Goal: Transaction & Acquisition: Purchase product/service

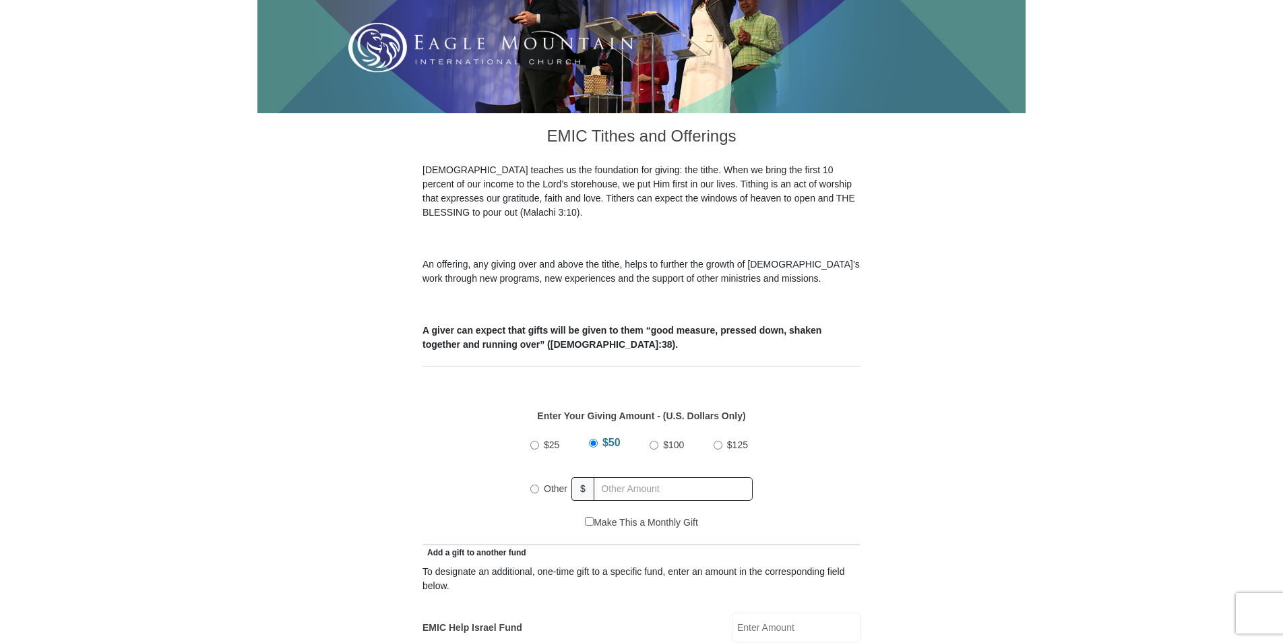
scroll to position [270, 0]
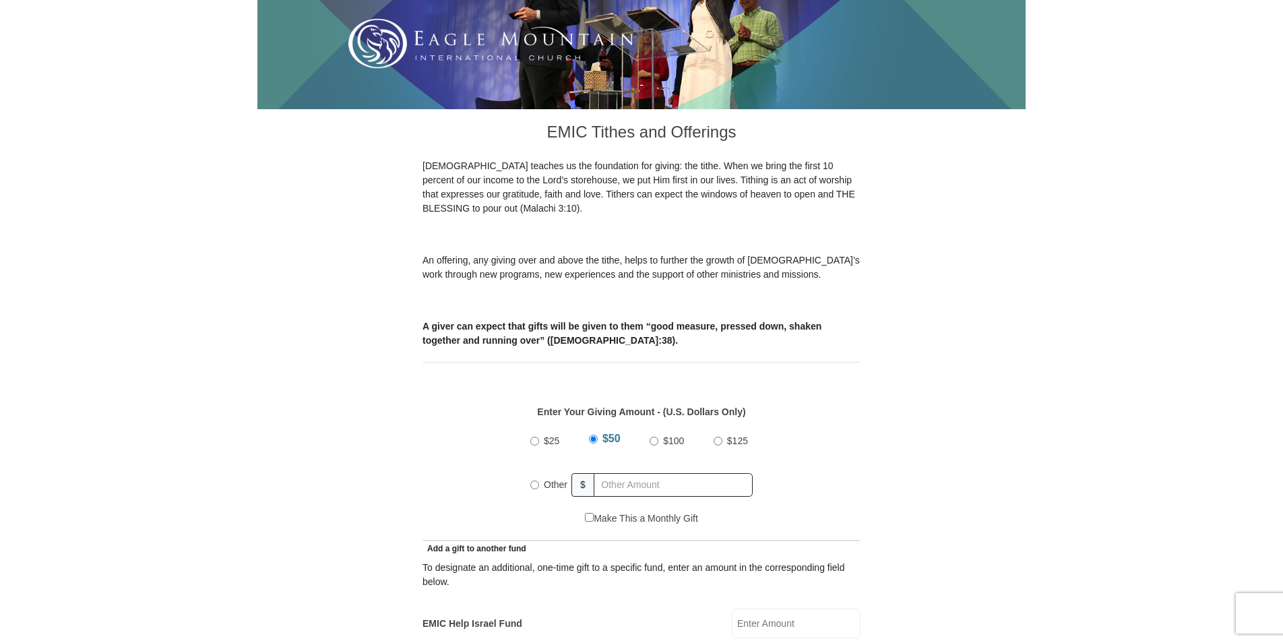
click at [538, 480] on input "Other" at bounding box center [534, 484] width 9 height 9
radio input "true"
click at [695, 473] on input "text" at bounding box center [675, 485] width 154 height 24
type input "210.00"
type input "Lisa"
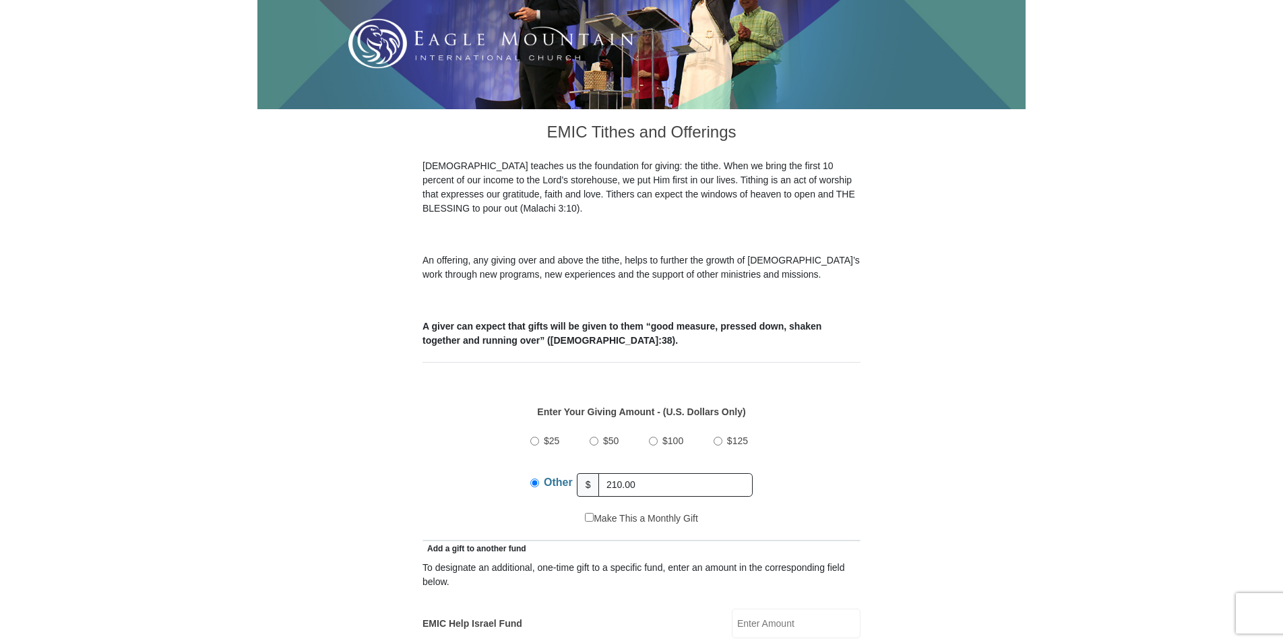
type input "Sammons"
type input "judah@pineland.net"
type input "P. O. Box 201"
type input "Nunez, GA"
select select "GA"
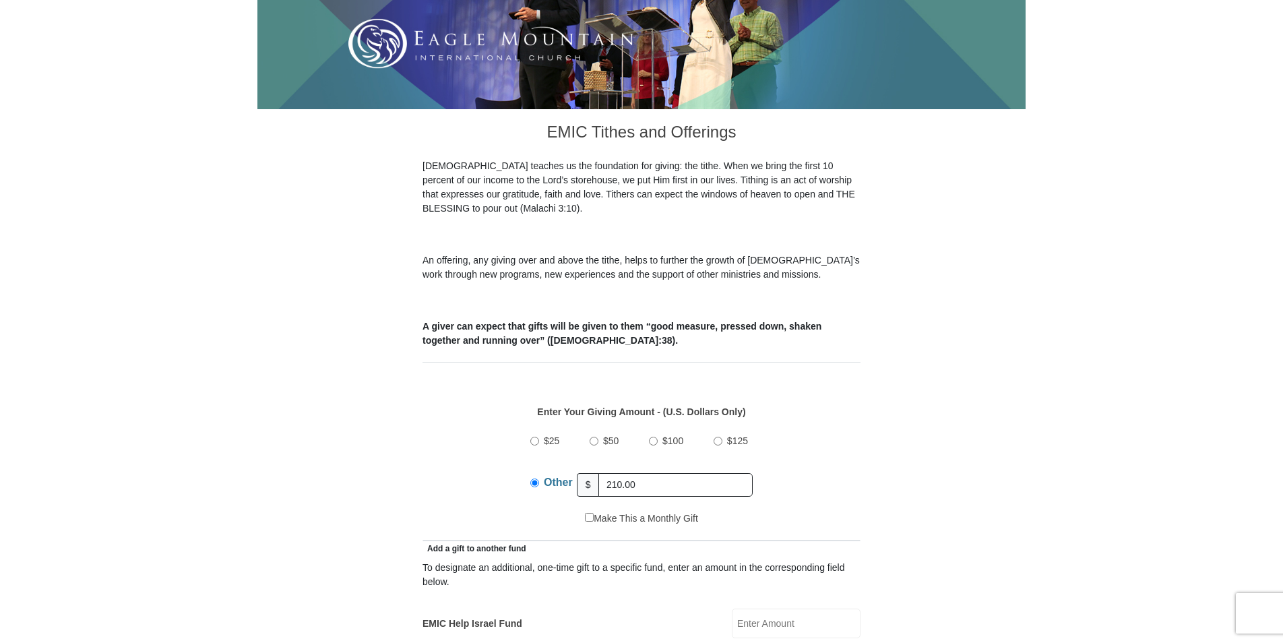
type input "30448"
type input "4784944474"
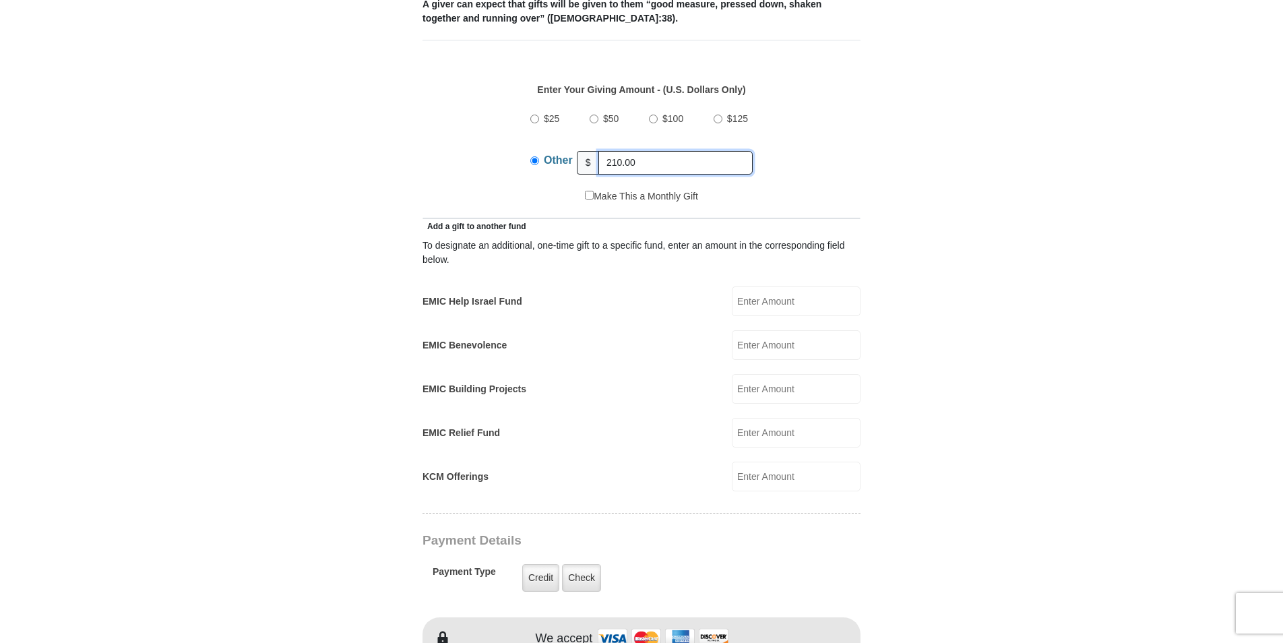
scroll to position [674, 0]
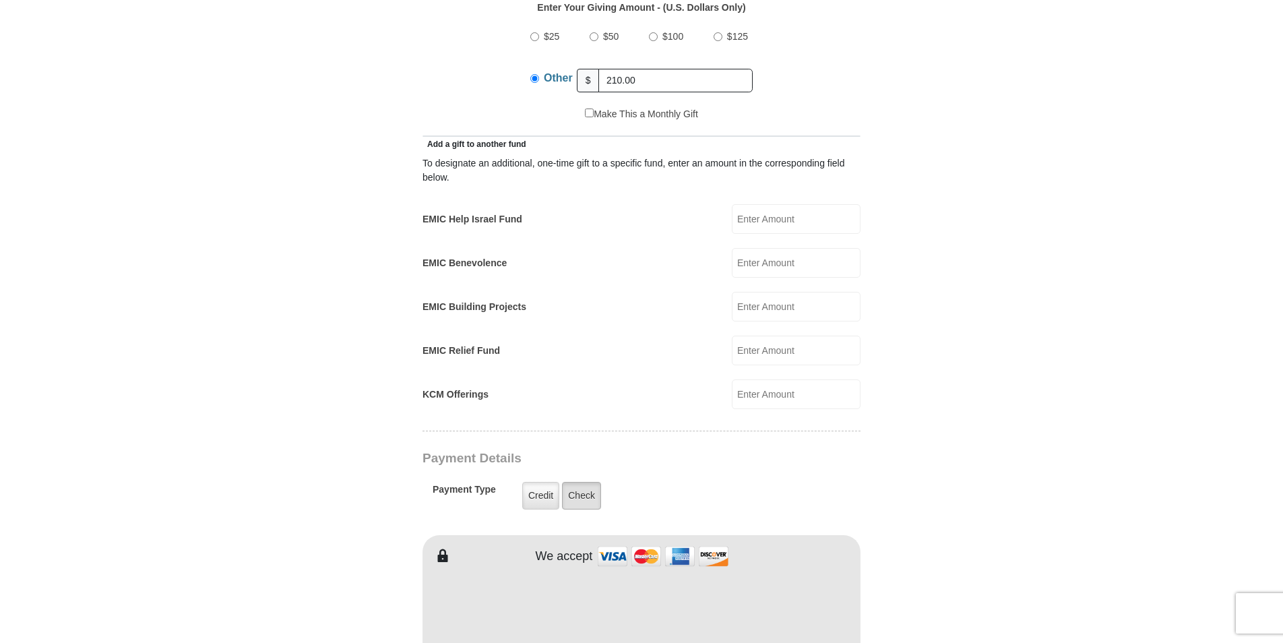
click at [585, 482] on label "Check" at bounding box center [581, 496] width 39 height 28
click at [0, 0] on input "Check" at bounding box center [0, 0] width 0 height 0
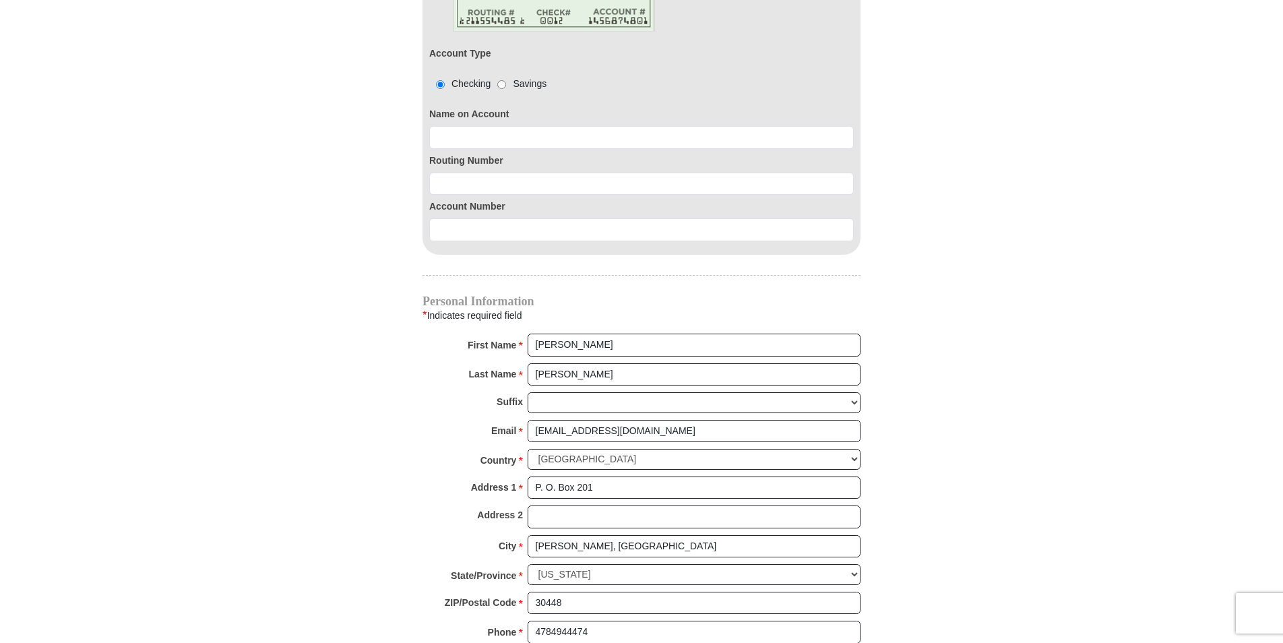
scroll to position [1280, 0]
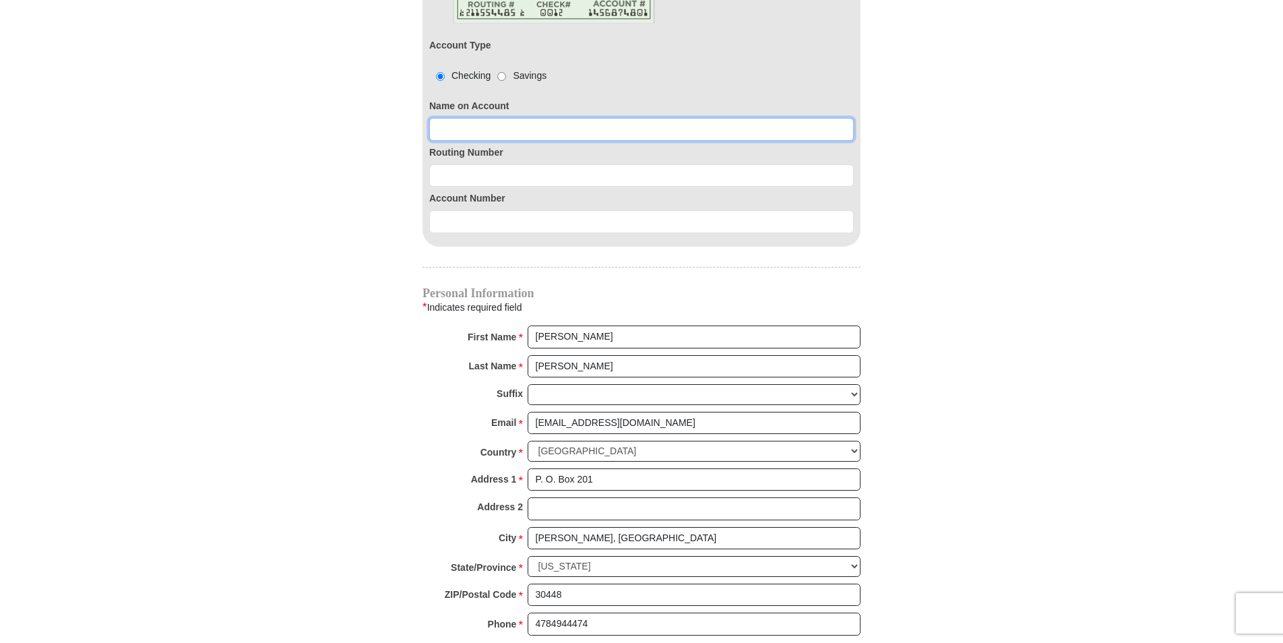
click at [520, 118] on input at bounding box center [641, 129] width 425 height 23
type input "Lisa Sammons"
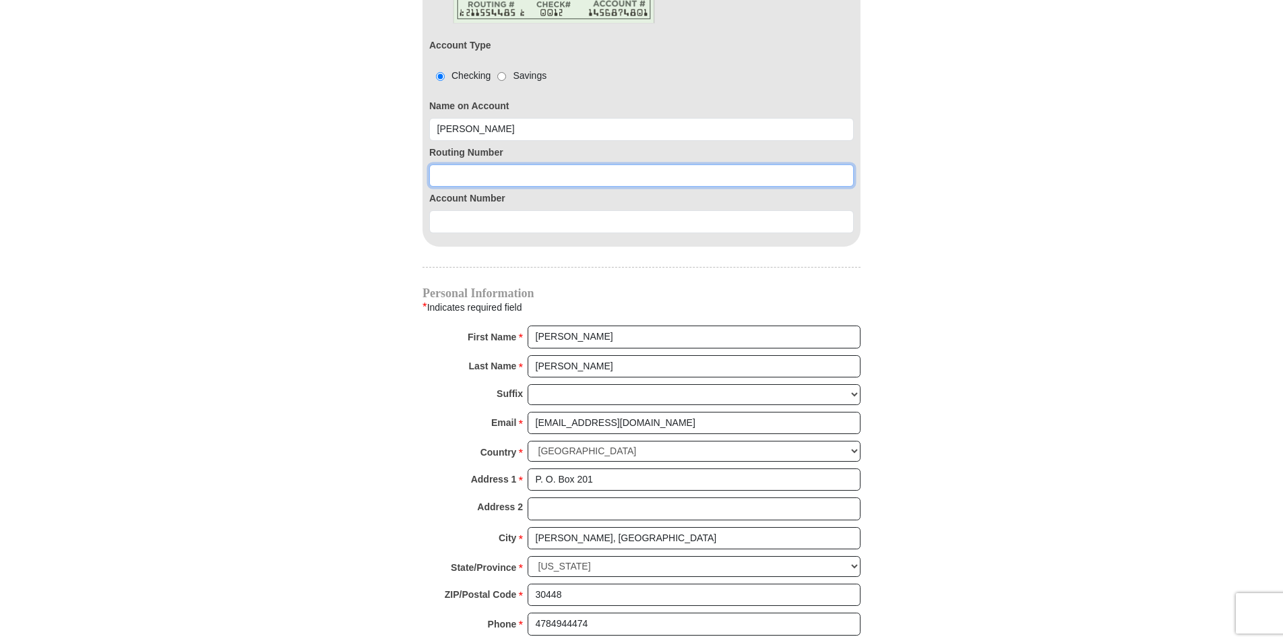
drag, startPoint x: 484, startPoint y: 166, endPoint x: 477, endPoint y: 160, distance: 9.6
click at [480, 164] on input at bounding box center [641, 175] width 425 height 23
type input "061203558"
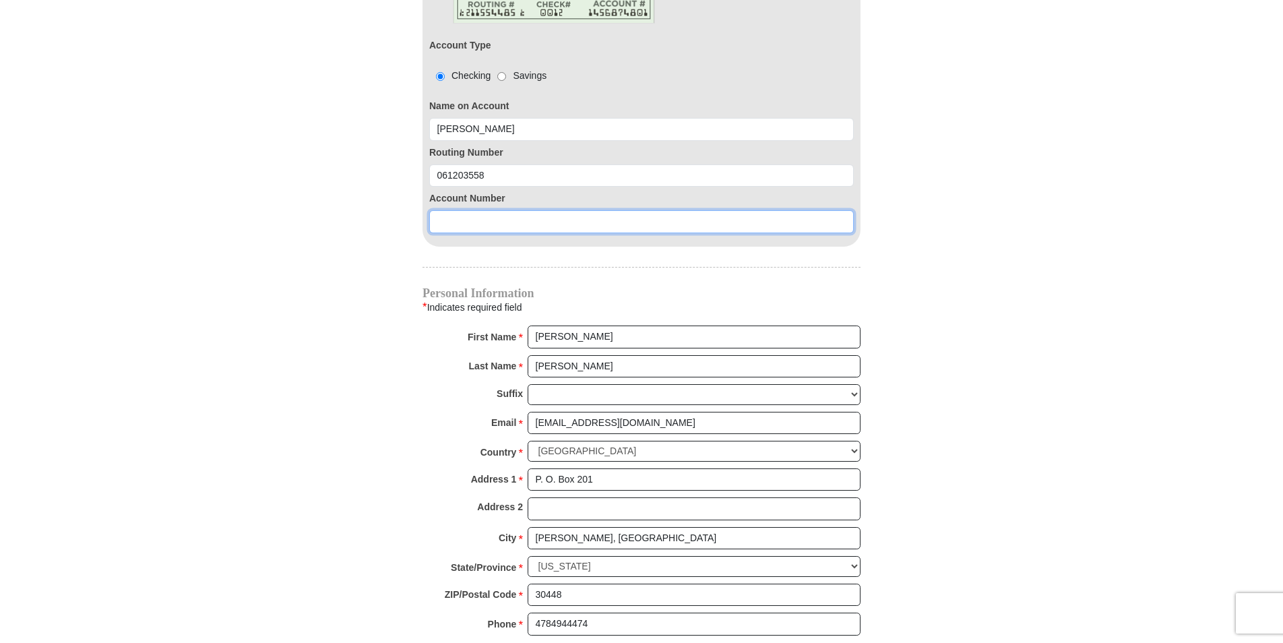
click at [514, 210] on input at bounding box center [641, 221] width 425 height 23
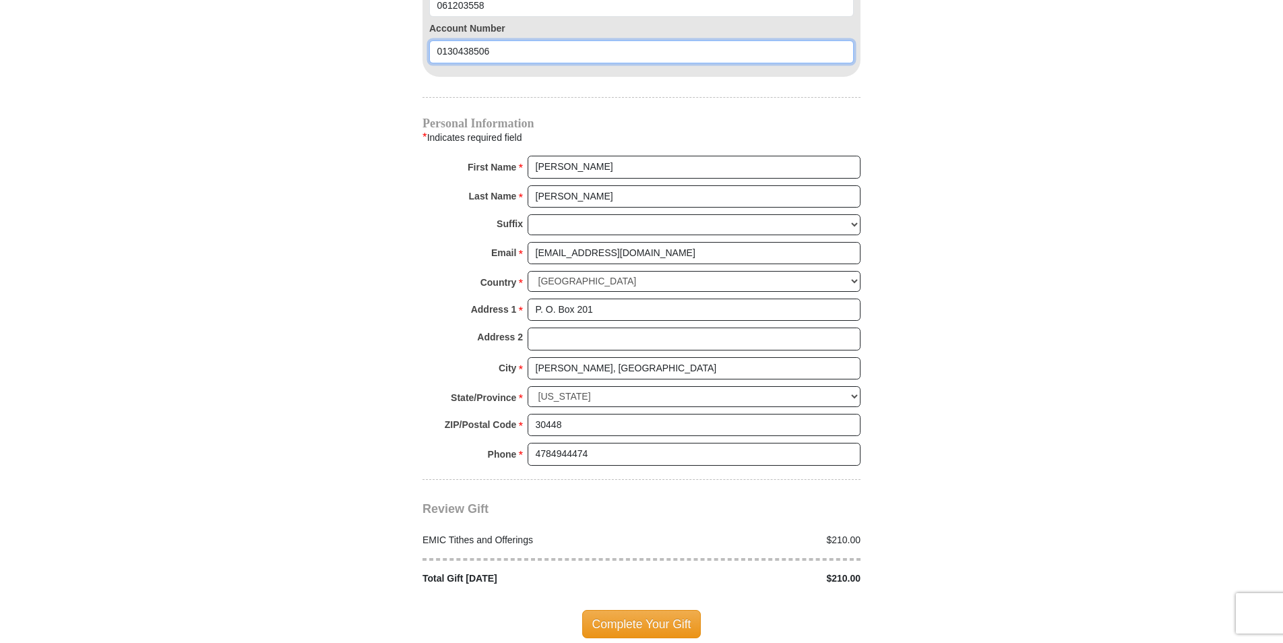
scroll to position [1617, 0]
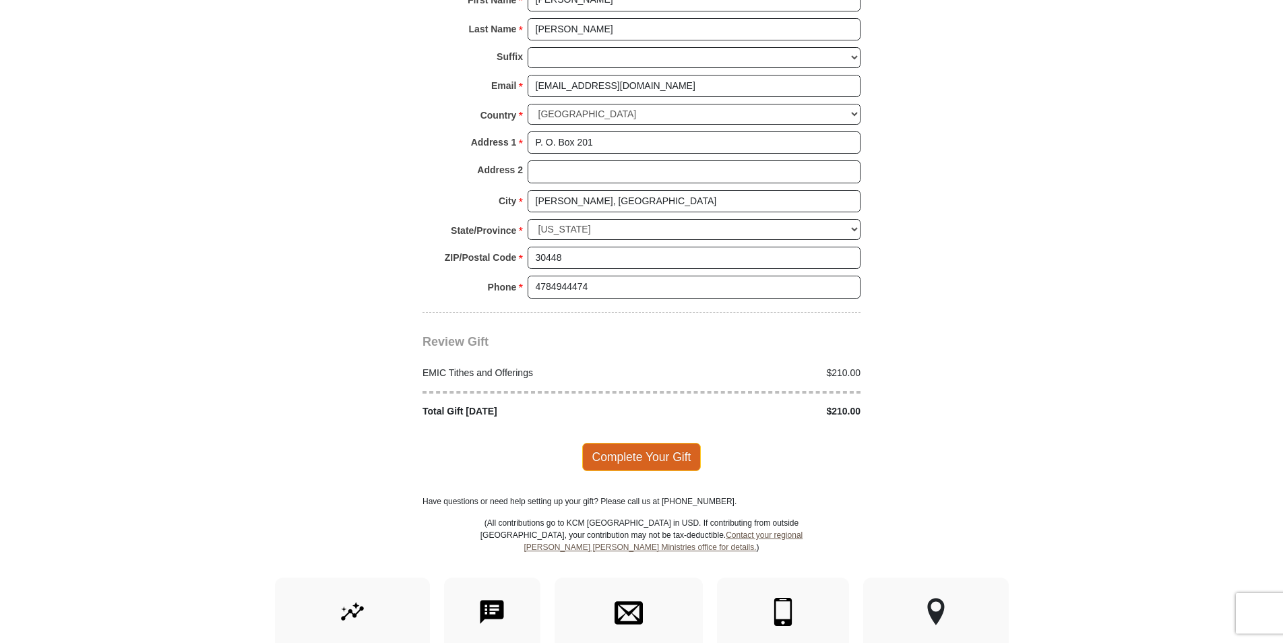
type input "0130438506"
click at [654, 443] on span "Complete Your Gift" at bounding box center [641, 457] width 119 height 28
